Goal: Task Accomplishment & Management: Manage account settings

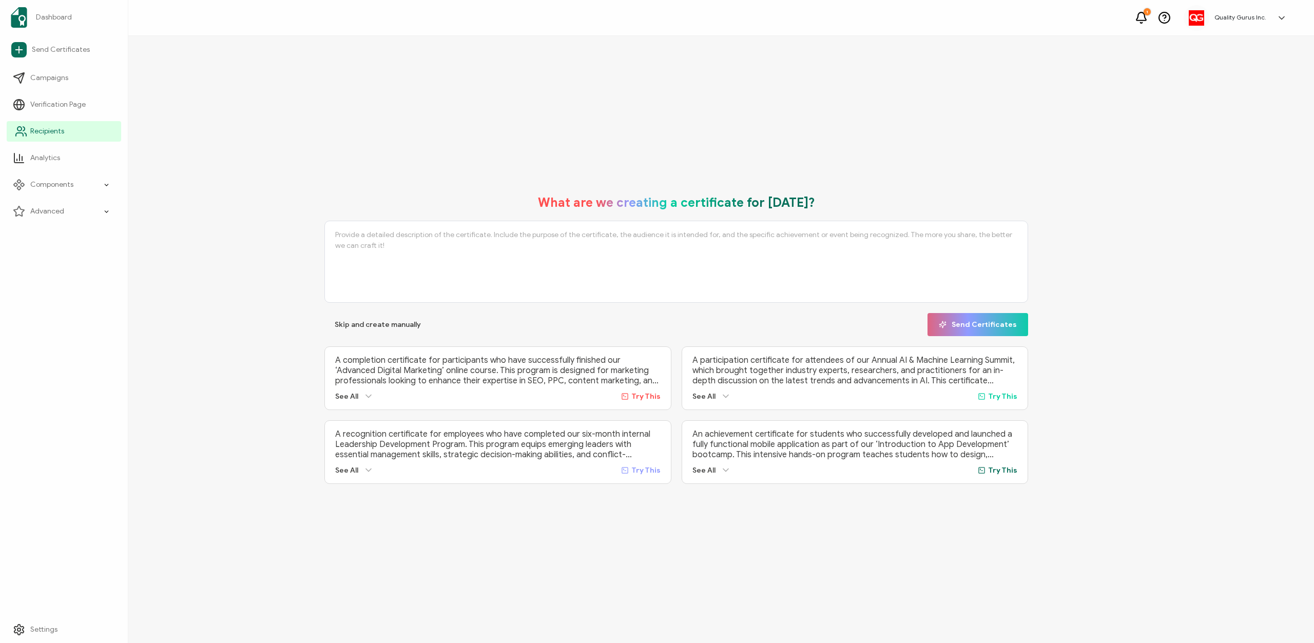
click at [20, 126] on icon at bounding box center [21, 131] width 12 height 12
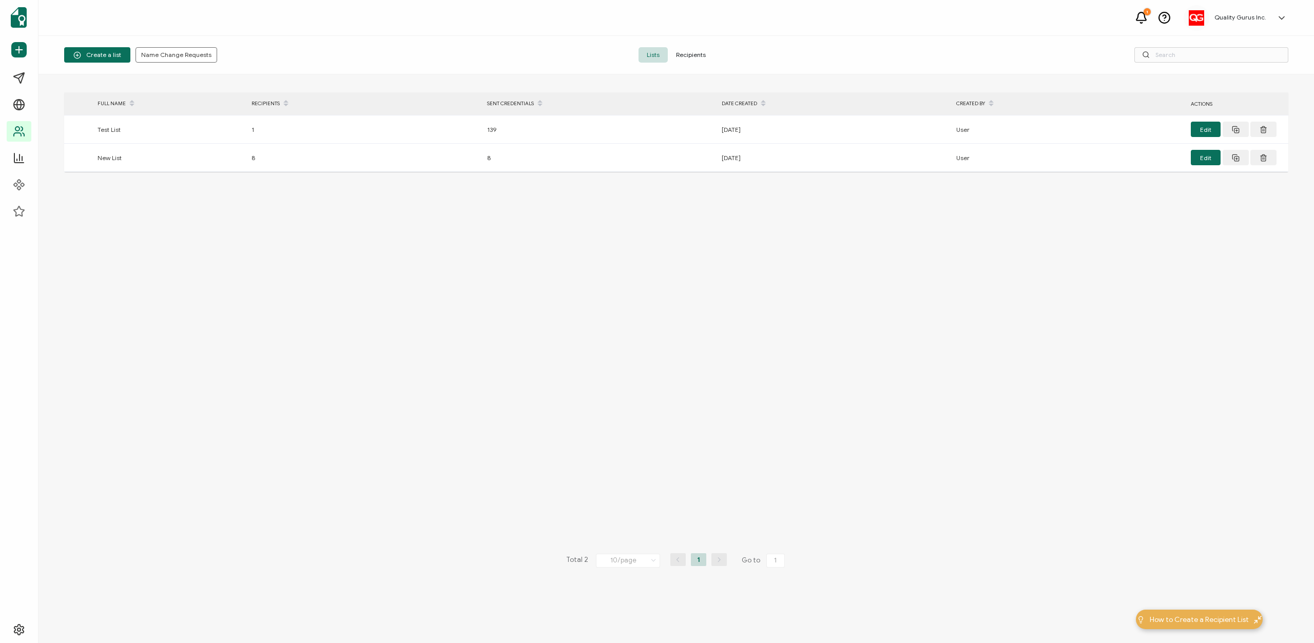
click at [689, 57] on span "Recipients" at bounding box center [691, 54] width 46 height 15
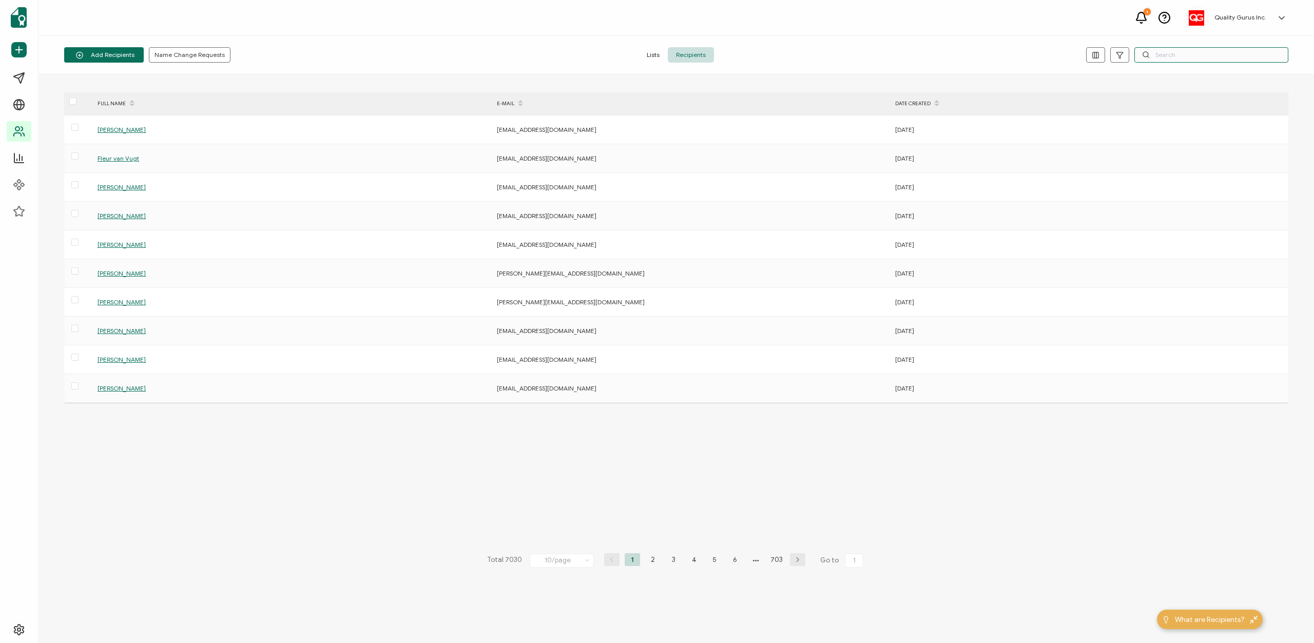
click at [1161, 53] on input "text" at bounding box center [1211, 54] width 154 height 15
paste input "Tayyab"
type input "Tayyab"
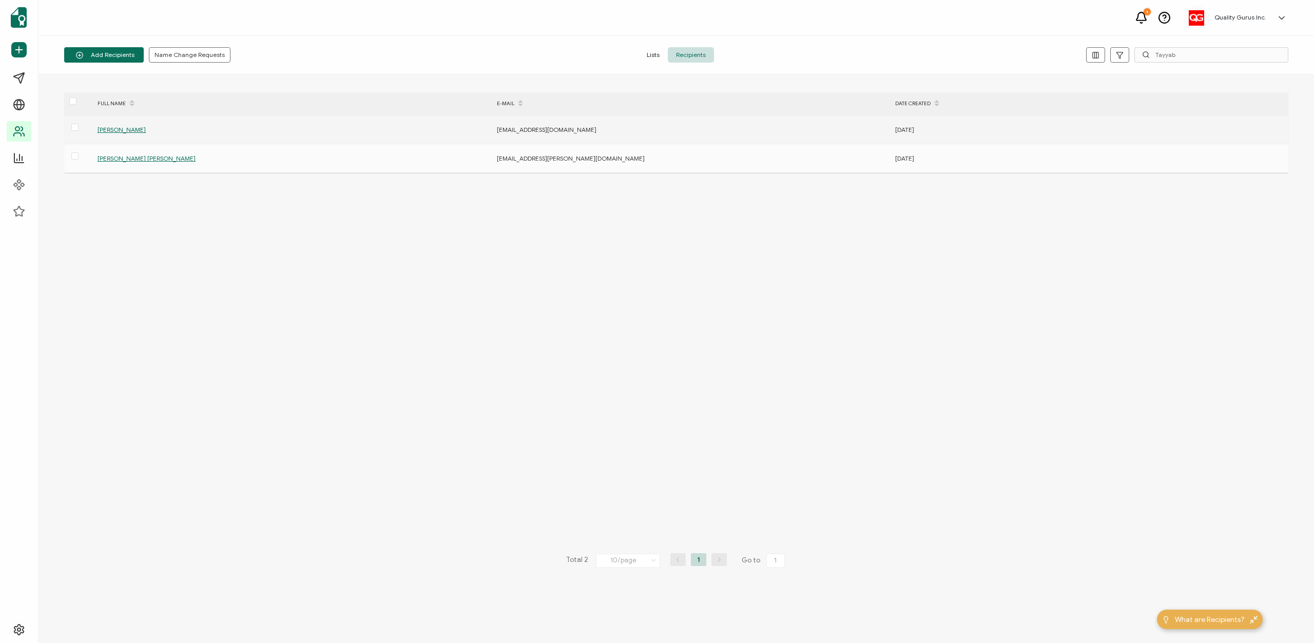
click at [135, 130] on span "[PERSON_NAME]" at bounding box center [122, 130] width 48 height 8
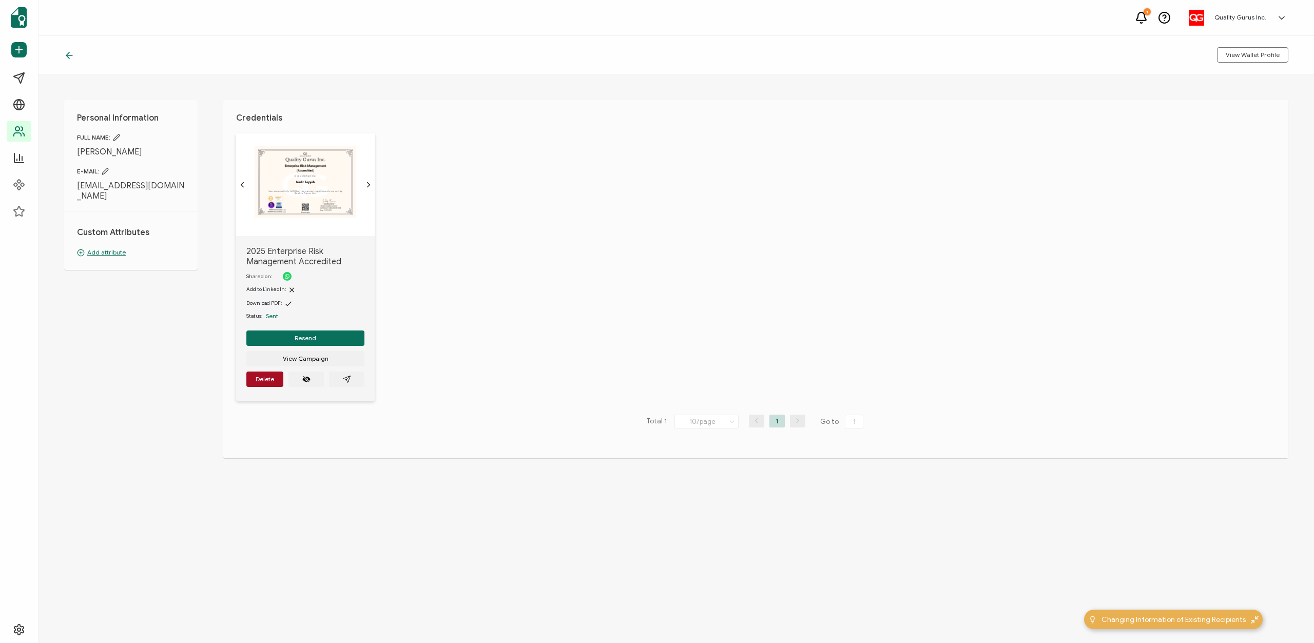
click at [116, 134] on icon at bounding box center [116, 137] width 7 height 7
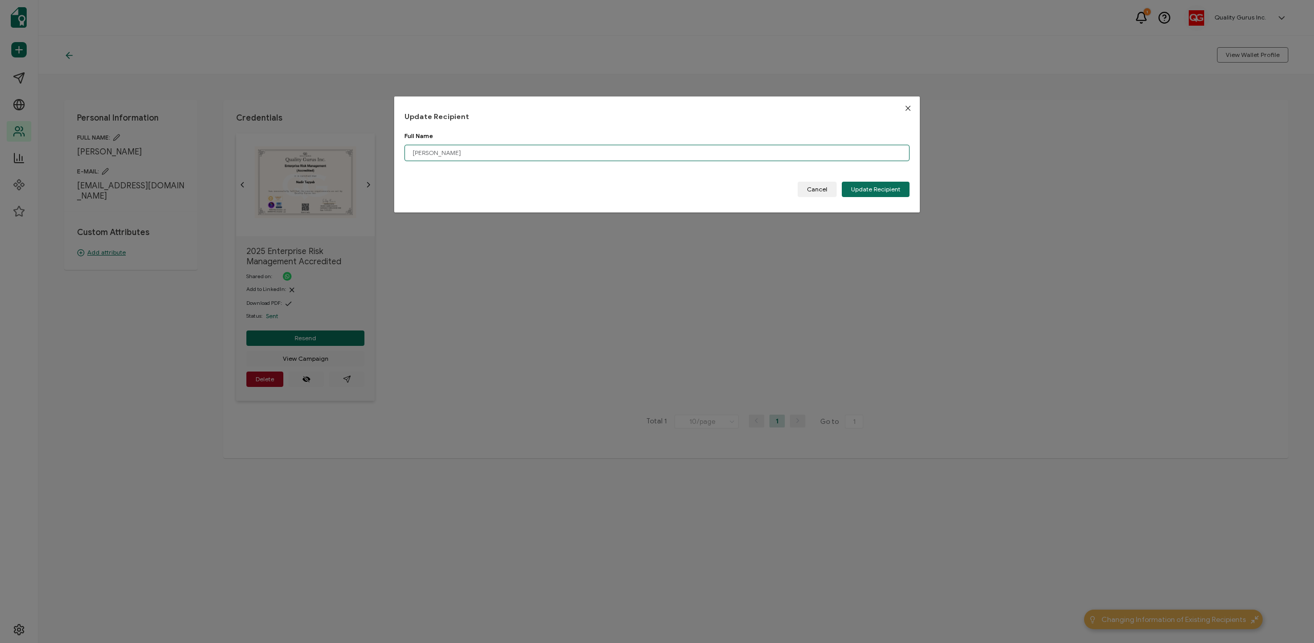
drag, startPoint x: 450, startPoint y: 149, endPoint x: 507, endPoint y: 151, distance: 57.0
click at [505, 150] on input "[PERSON_NAME]" at bounding box center [656, 153] width 505 height 16
type input "[PERSON_NAME]"
click at [868, 191] on span "Update Recipient" at bounding box center [875, 189] width 49 height 6
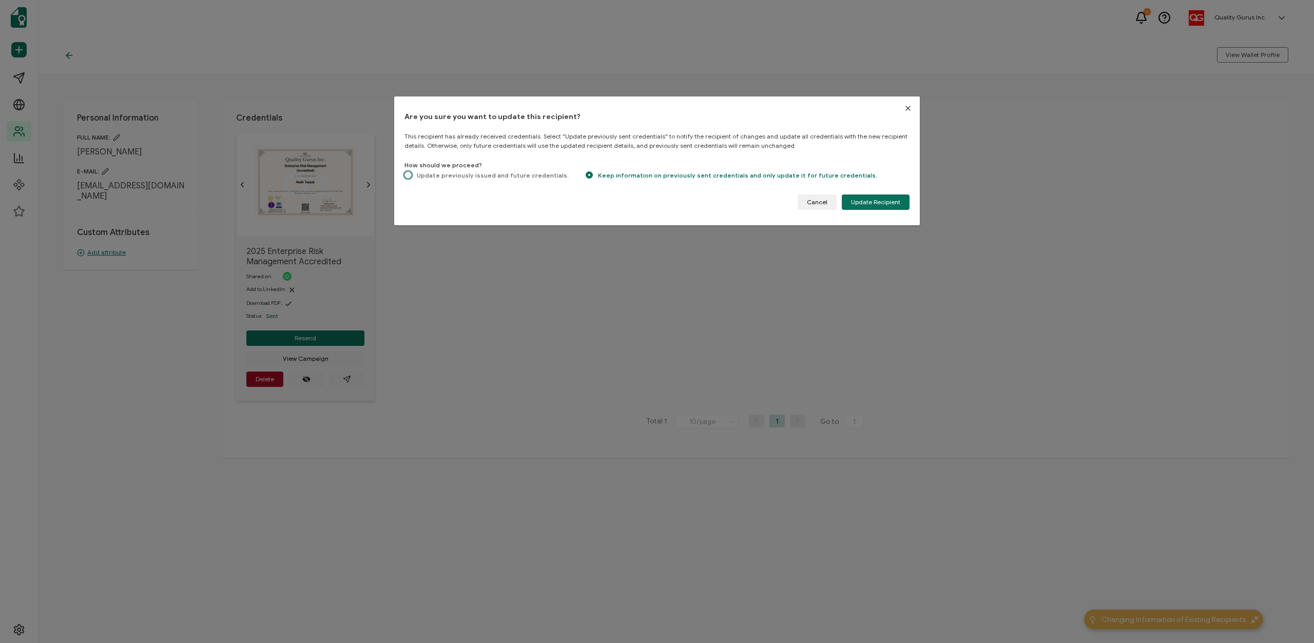
click at [420, 178] on span "Update previously issued and future credentials." at bounding box center [490, 175] width 157 height 8
click at [412, 178] on input "Update previously issued and future credentials." at bounding box center [407, 175] width 7 height 9
radio input "true"
radio input "false"
click at [871, 202] on span "Update Recipient" at bounding box center [875, 202] width 49 height 6
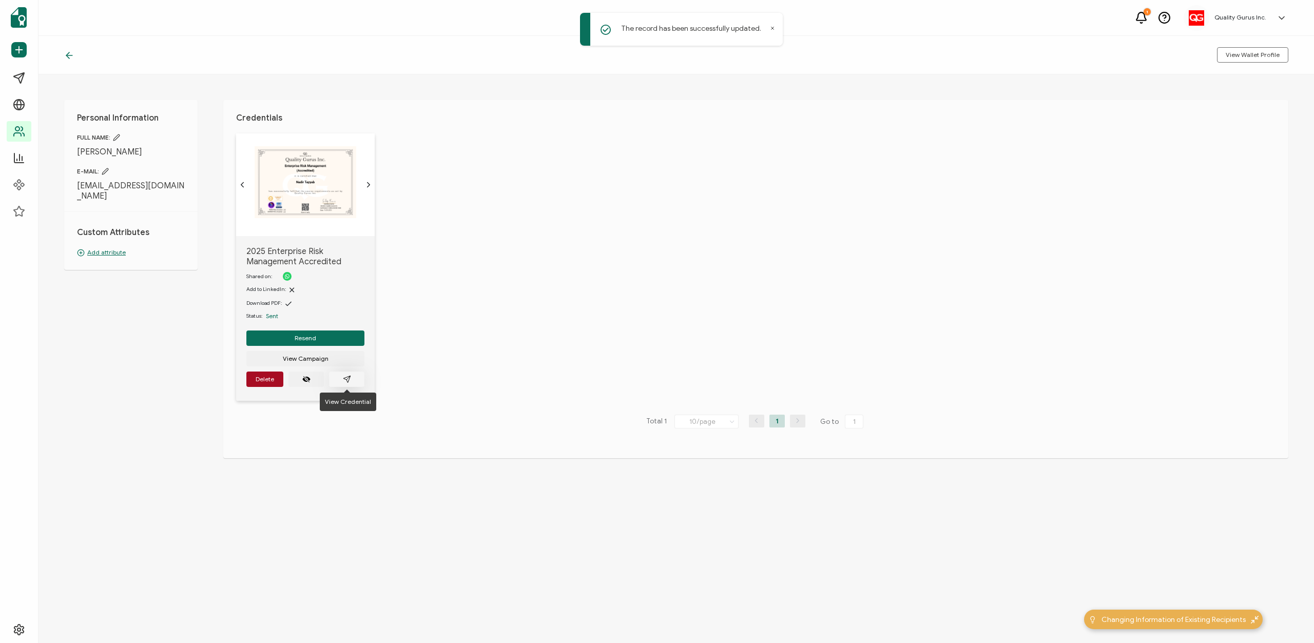
click at [345, 380] on icon "paper plane outline" at bounding box center [347, 379] width 8 height 8
click at [321, 335] on button "Resend" at bounding box center [305, 337] width 118 height 15
